Goal: Information Seeking & Learning: Learn about a topic

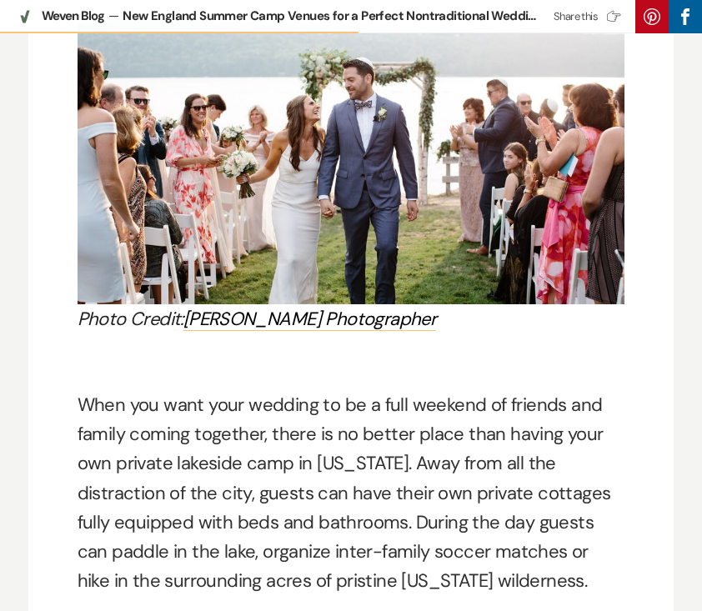
scroll to position [3033, 0]
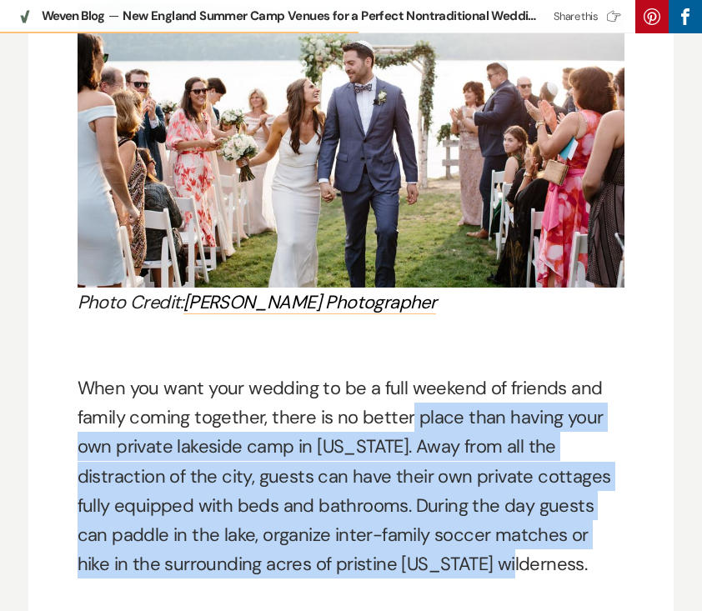
drag, startPoint x: 413, startPoint y: 544, endPoint x: 400, endPoint y: 363, distance: 180.5
click at [400, 363] on p "When you want your wedding to be a full weekend of friends and family coming to…" at bounding box center [352, 461] width 548 height 235
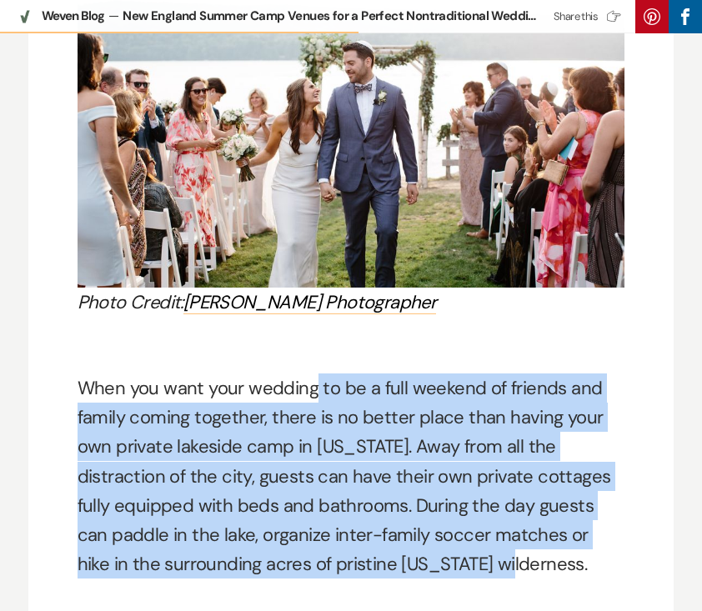
drag, startPoint x: 308, startPoint y: 340, endPoint x: 348, endPoint y: 563, distance: 226.1
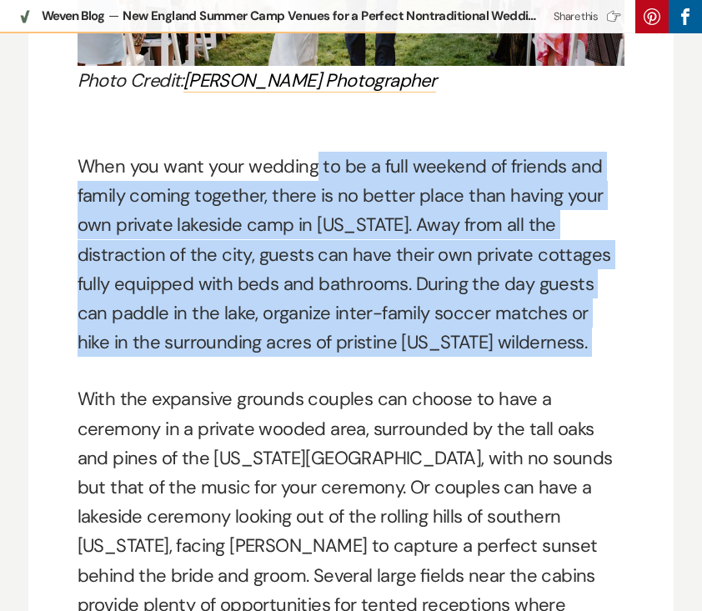
scroll to position [3345, 0]
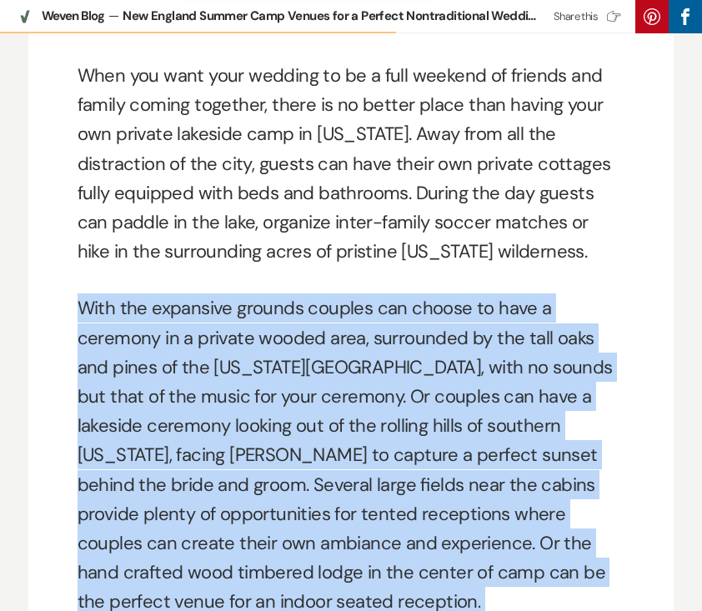
drag, startPoint x: 358, startPoint y: 563, endPoint x: 353, endPoint y: 246, distance: 316.8
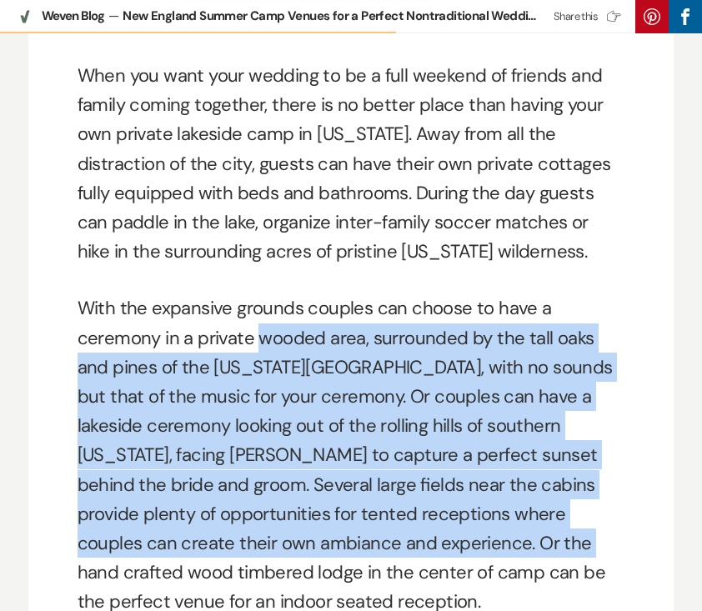
drag, startPoint x: 258, startPoint y: 280, endPoint x: 436, endPoint y: 537, distance: 312.6
click at [433, 534] on p "With the expansive grounds couples can choose to have a ceremony in a private w…" at bounding box center [352, 469] width 548 height 352
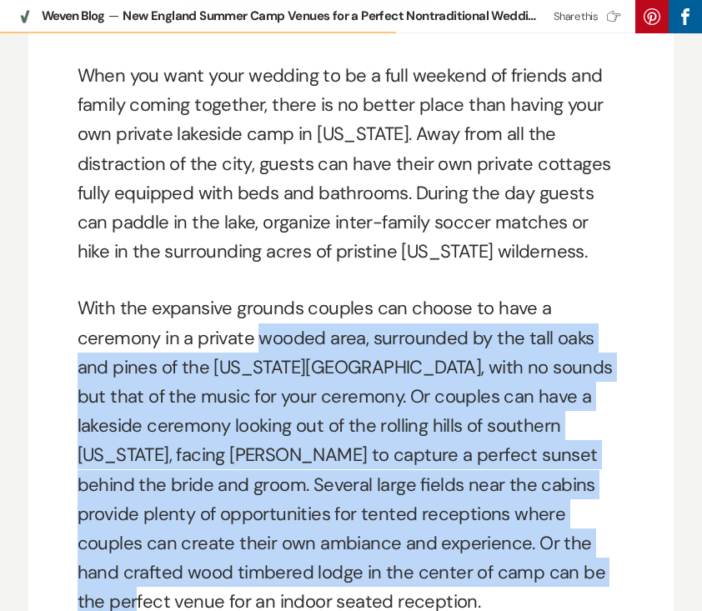
click at [436, 537] on p "With the expansive grounds couples can choose to have a ceremony in a private w…" at bounding box center [352, 469] width 548 height 352
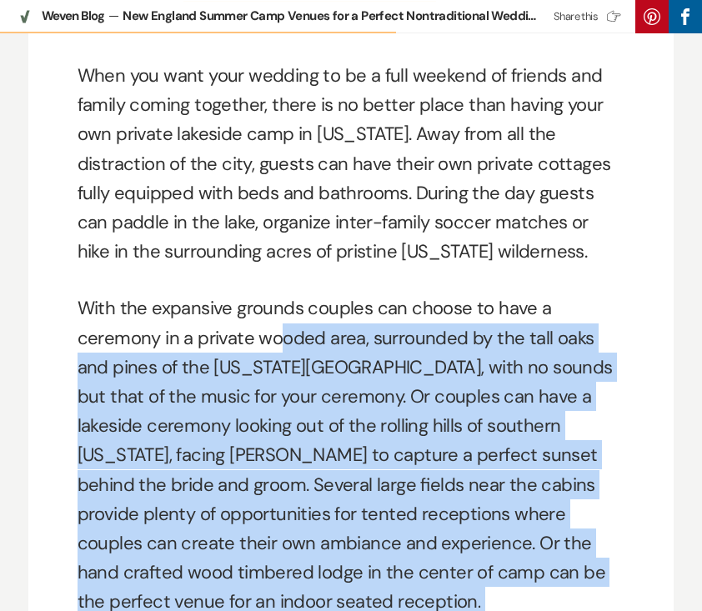
drag, startPoint x: 433, startPoint y: 549, endPoint x: 273, endPoint y: 284, distance: 309.4
click at [273, 293] on p "With the expansive grounds couples can choose to have a ceremony in a private w…" at bounding box center [352, 469] width 548 height 352
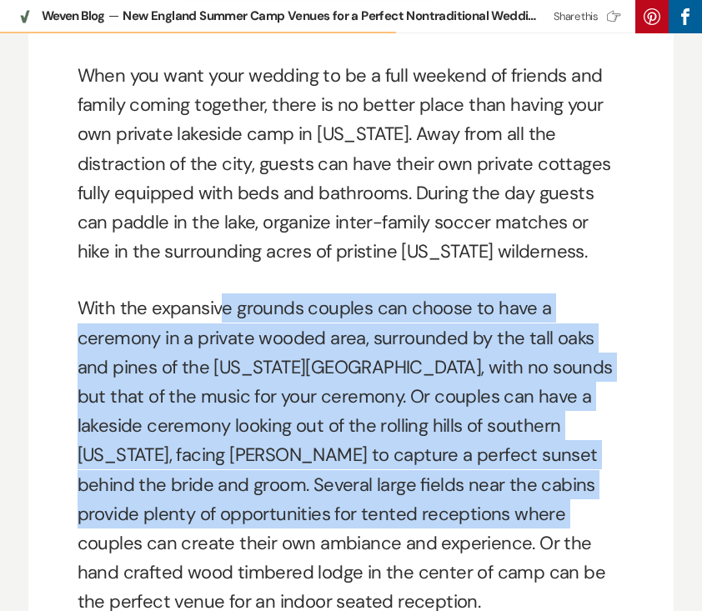
drag, startPoint x: 218, startPoint y: 265, endPoint x: 400, endPoint y: 482, distance: 282.8
click at [399, 481] on p "With the expansive grounds couples can choose to have a ceremony in a private w…" at bounding box center [352, 469] width 548 height 352
click at [400, 482] on p "With the expansive grounds couples can choose to have a ceremony in a private w…" at bounding box center [352, 469] width 548 height 352
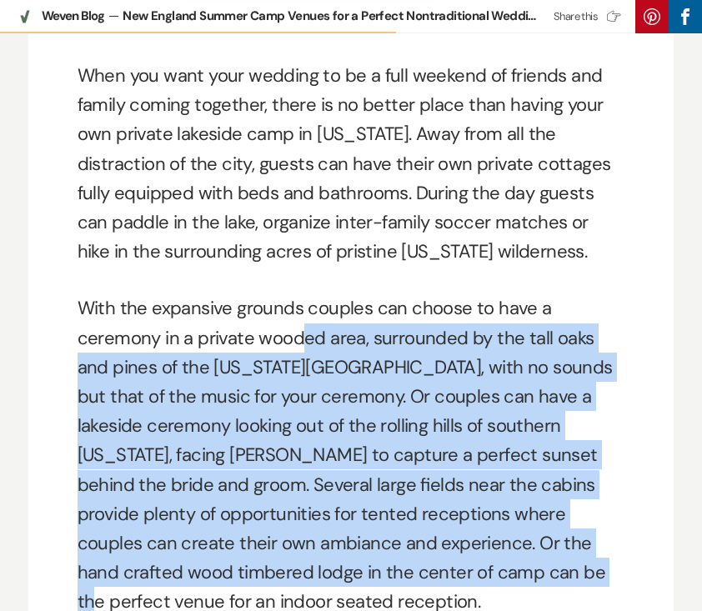
drag, startPoint x: 390, startPoint y: 525, endPoint x: 298, endPoint y: 286, distance: 256.5
click at [298, 293] on p "With the expansive grounds couples can choose to have a ceremony in a private w…" at bounding box center [352, 469] width 548 height 352
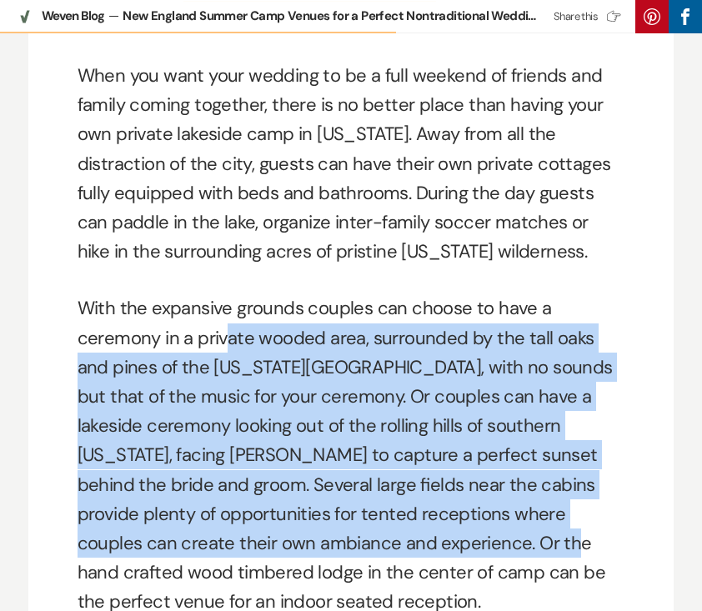
drag, startPoint x: 225, startPoint y: 281, endPoint x: 398, endPoint y: 493, distance: 273.7
click at [397, 491] on p "With the expansive grounds couples can choose to have a ceremony in a private w…" at bounding box center [352, 469] width 548 height 352
click at [398, 493] on p "With the expansive grounds couples can choose to have a ceremony in a private w…" at bounding box center [352, 469] width 548 height 352
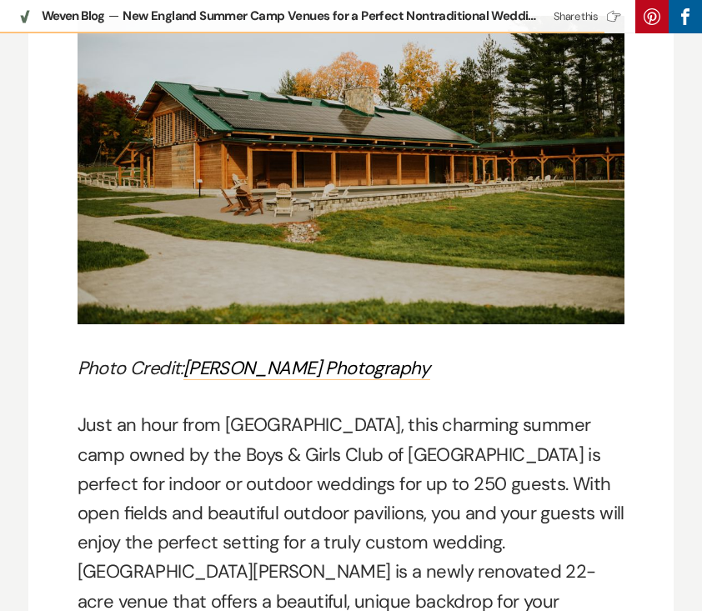
scroll to position [5107, 0]
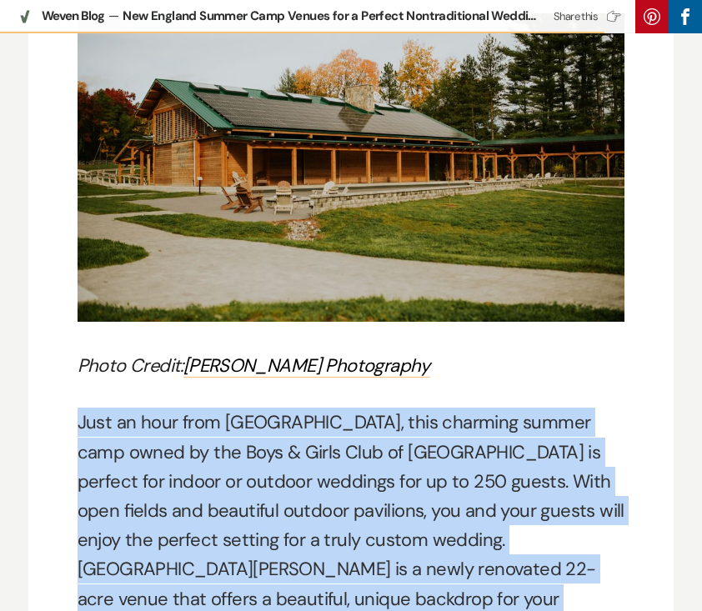
drag, startPoint x: 343, startPoint y: 546, endPoint x: 358, endPoint y: 293, distance: 253.0
drag, startPoint x: 323, startPoint y: 293, endPoint x: 383, endPoint y: 560, distance: 273.2
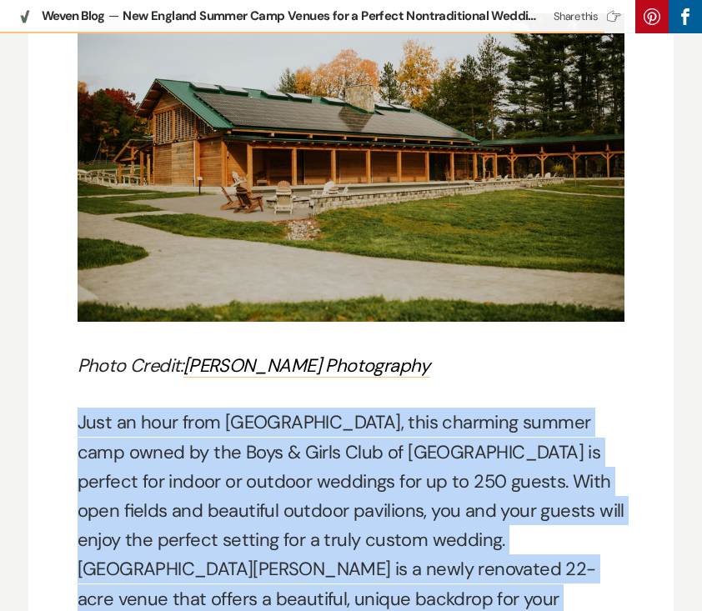
click at [383, 561] on p "Just an hour from [GEOGRAPHIC_DATA], this charming summer camp owned by the Boy…" at bounding box center [352, 569] width 548 height 323
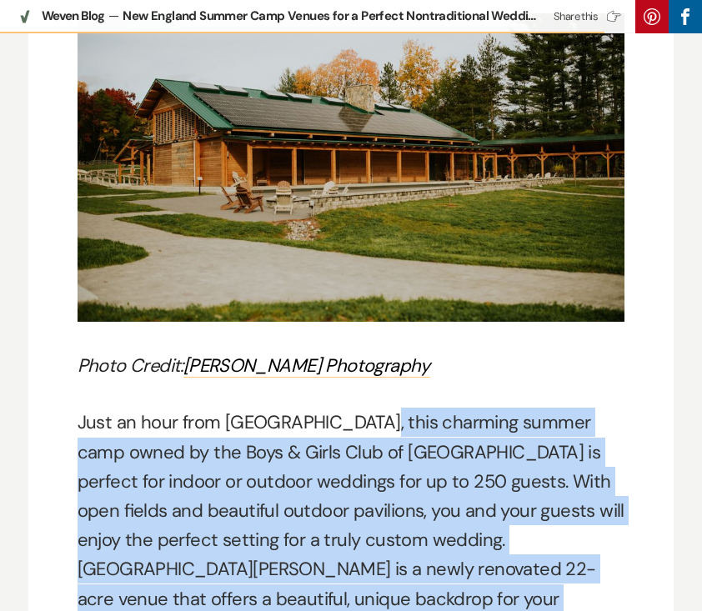
drag, startPoint x: 345, startPoint y: 565, endPoint x: 353, endPoint y: 303, distance: 262.7
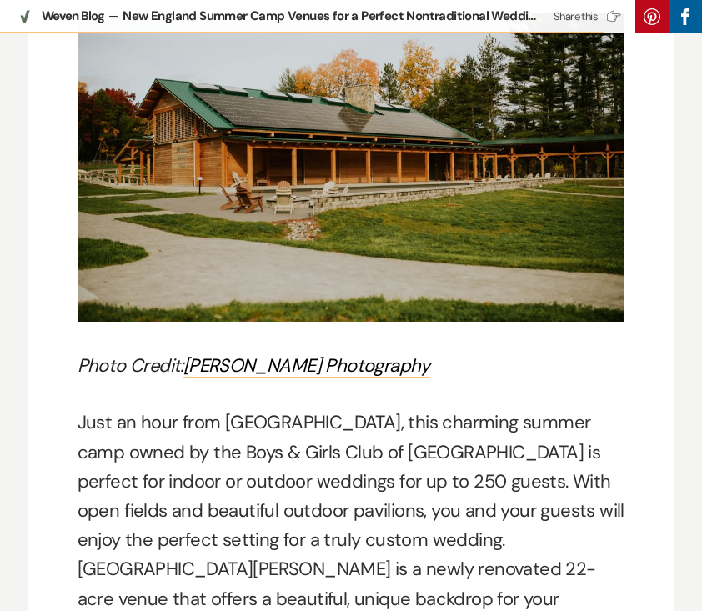
click at [323, 418] on p "Just an hour from [GEOGRAPHIC_DATA], this charming summer camp owned by the Boy…" at bounding box center [352, 569] width 548 height 323
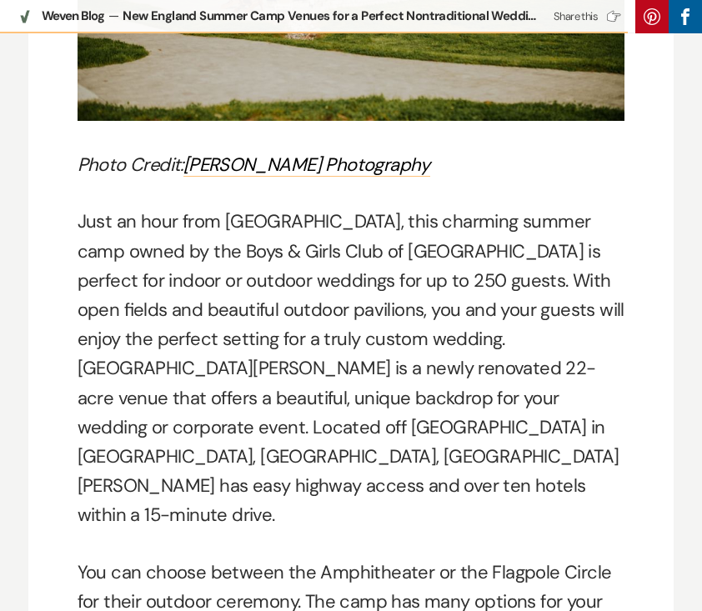
scroll to position [5309, 0]
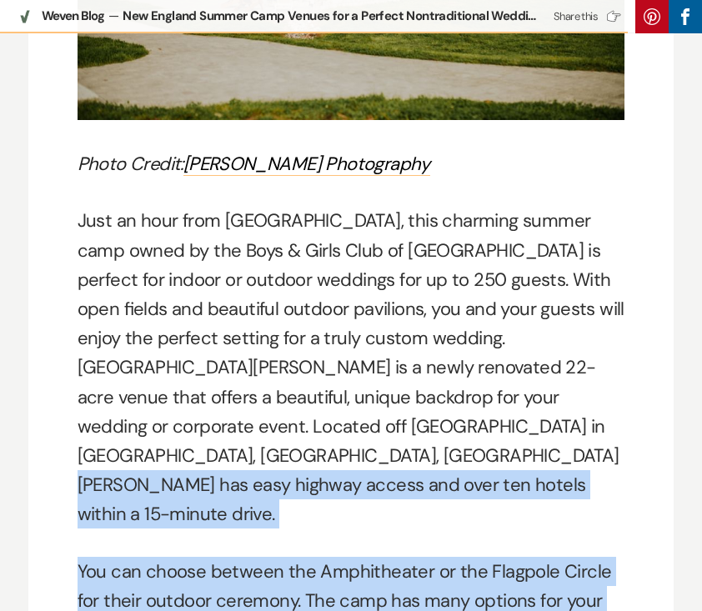
drag, startPoint x: 305, startPoint y: 532, endPoint x: 306, endPoint y: 352, distance: 180.1
click at [306, 352] on p "Just an hour from [GEOGRAPHIC_DATA], this charming summer camp owned by the Boy…" at bounding box center [352, 367] width 548 height 323
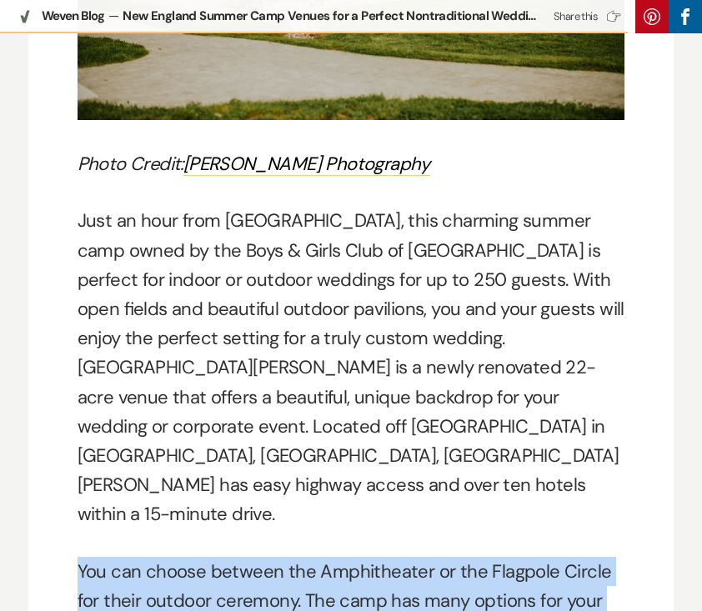
drag, startPoint x: 273, startPoint y: 378, endPoint x: 338, endPoint y: 560, distance: 193.0
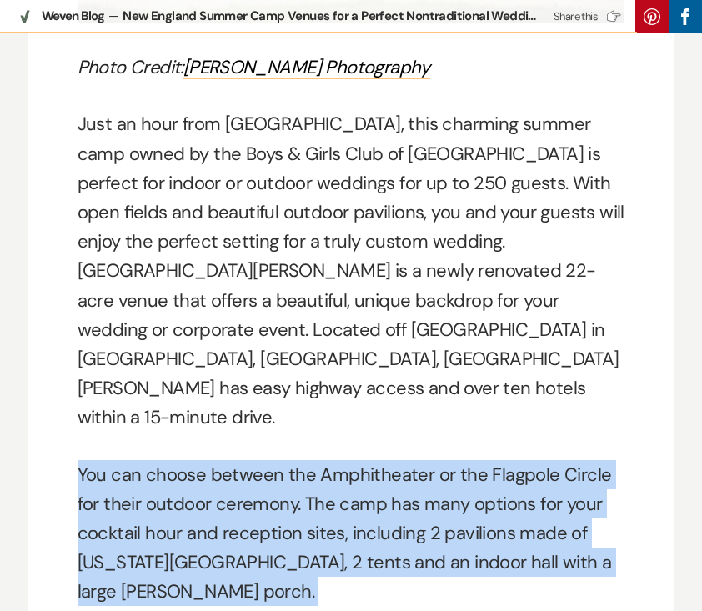
scroll to position [5409, 0]
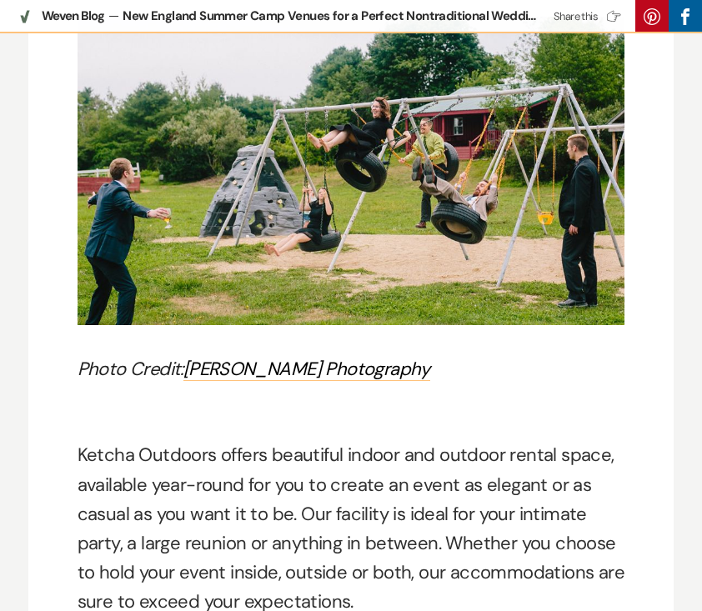
scroll to position [6215, 0]
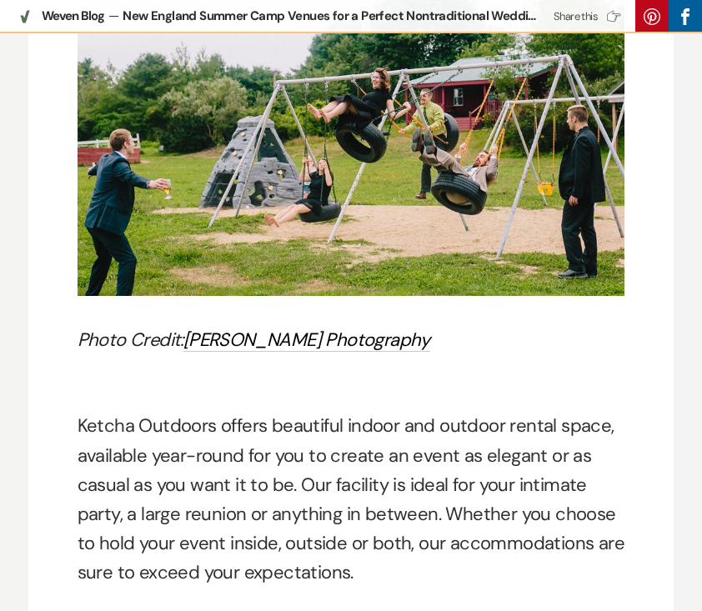
drag, startPoint x: 374, startPoint y: 410, endPoint x: 365, endPoint y: 229, distance: 181.1
click at [365, 382] on p "Ketcha Outdoors offers beautiful indoor and outdoor rental space, available yea…" at bounding box center [352, 484] width 548 height 205
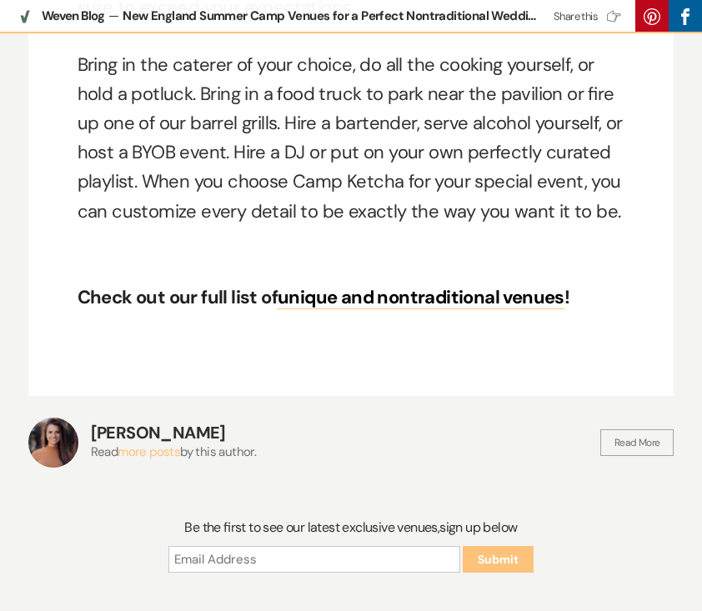
scroll to position [6795, 0]
